Goal: Transaction & Acquisition: Purchase product/service

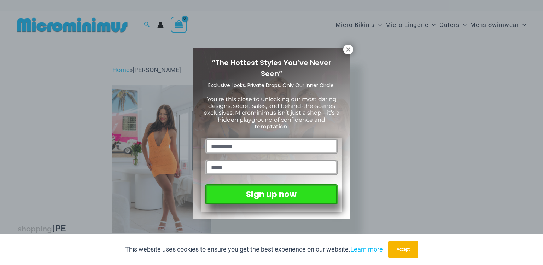
click at [342, 47] on div "“The Hottest Styles You’ve Never Seen” Exclusive Looks. Private Drops. Only Our…" at bounding box center [271, 132] width 543 height 265
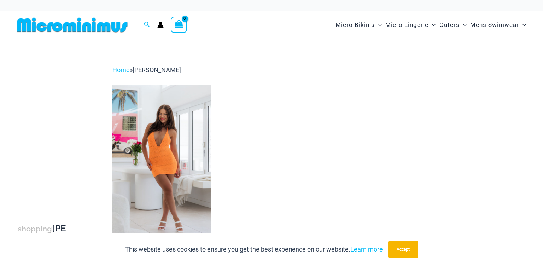
click at [347, 47] on div "shopping Amy Bust: 30in / 78cm Waist: 25in / 64cm Hips: 31in / 80cm Height: 5’3…" at bounding box center [271, 185] width 543 height 293
click at [398, 248] on button "Accept" at bounding box center [403, 249] width 30 height 17
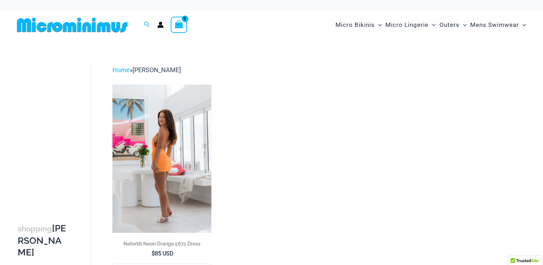
click at [182, 142] on img at bounding box center [161, 158] width 99 height 148
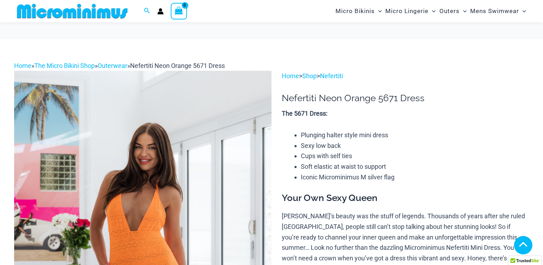
scroll to position [225, 0]
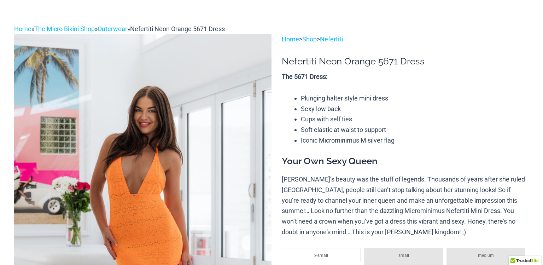
scroll to position [0, 0]
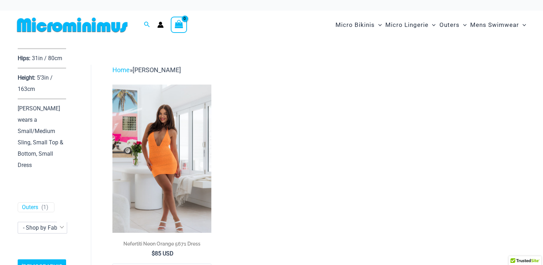
scroll to position [322, 0]
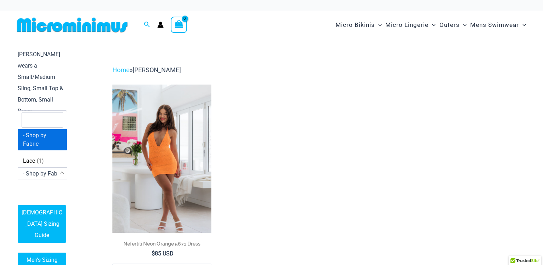
click at [62, 174] on span at bounding box center [62, 173] width 10 height 10
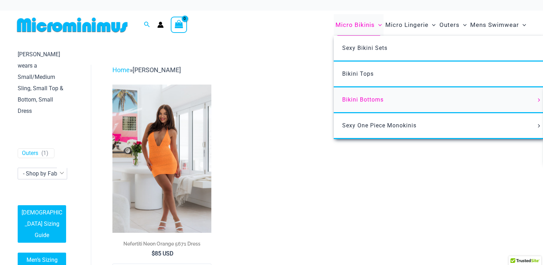
click at [379, 97] on span "Bikini Bottoms" at bounding box center [362, 99] width 41 height 7
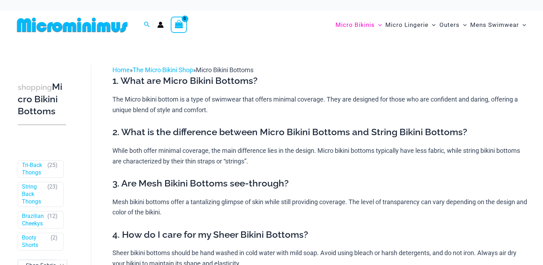
click at [67, 27] on img at bounding box center [72, 25] width 116 height 16
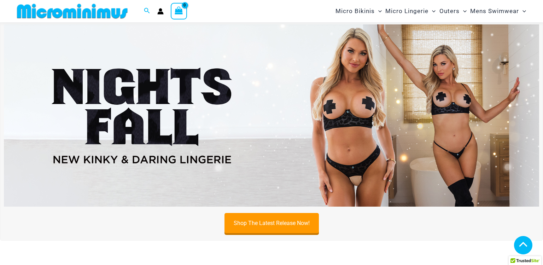
scroll to position [457, 0]
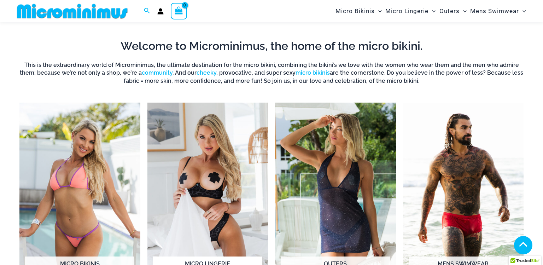
click at [226, 127] on img "Visit product category Micro Lingerie" at bounding box center [207, 196] width 121 height 186
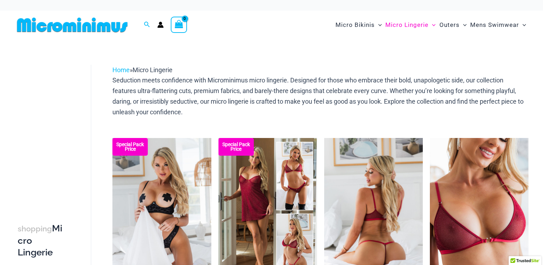
click at [380, 218] on img at bounding box center [373, 212] width 99 height 148
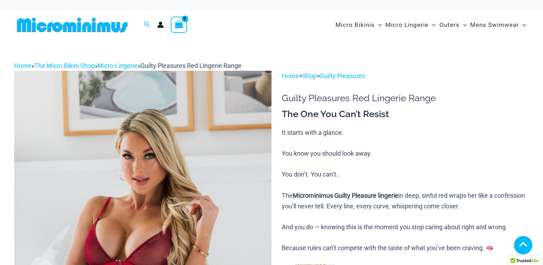
scroll to position [232, 0]
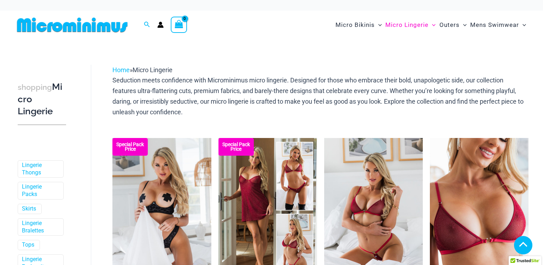
scroll to position [309, 0]
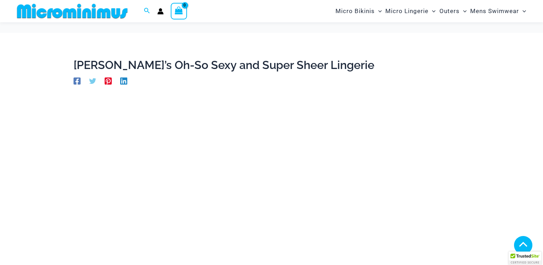
scroll to position [225, 0]
